Goal: Information Seeking & Learning: Learn about a topic

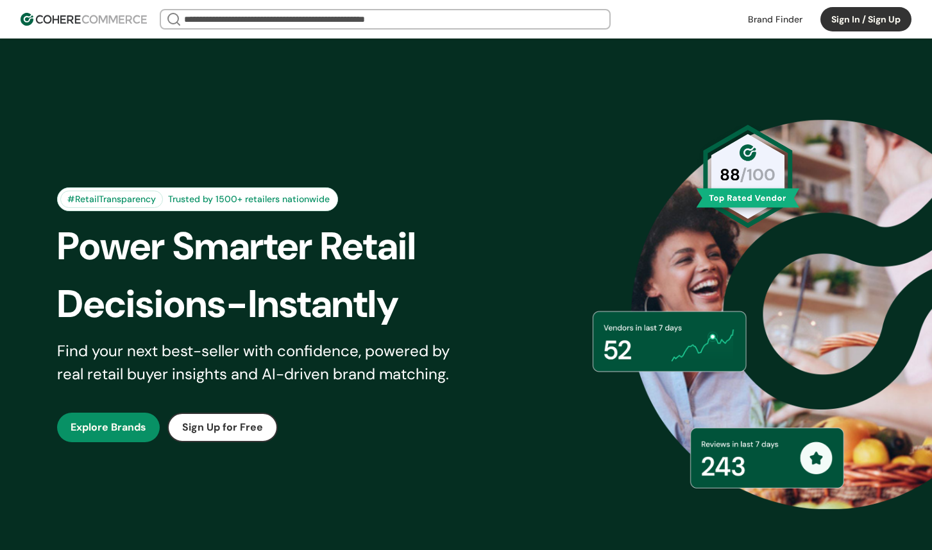
click at [322, 11] on input "search" at bounding box center [385, 19] width 407 height 18
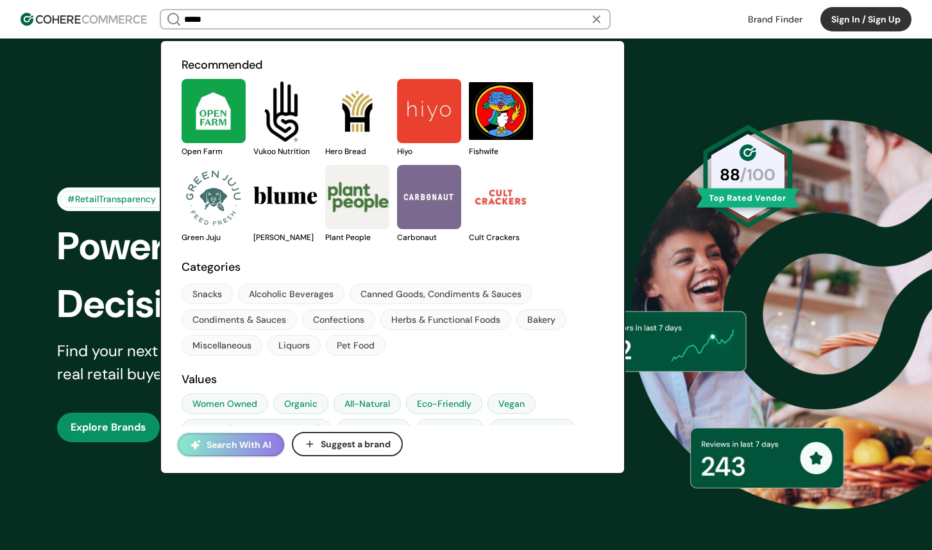
type input "******"
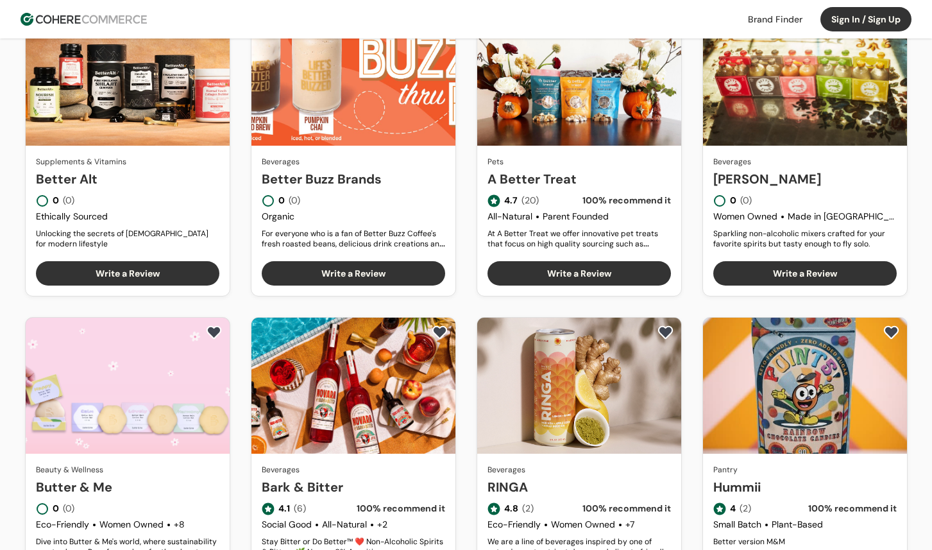
scroll to position [466, 0]
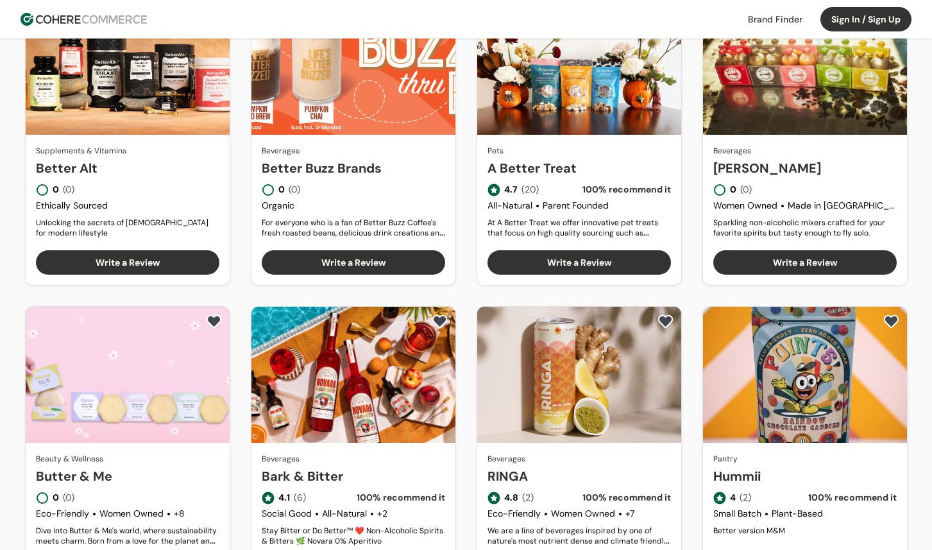
click at [600, 169] on link "A Better Treat" at bounding box center [579, 167] width 183 height 19
